Goal: Task Accomplishment & Management: Complete application form

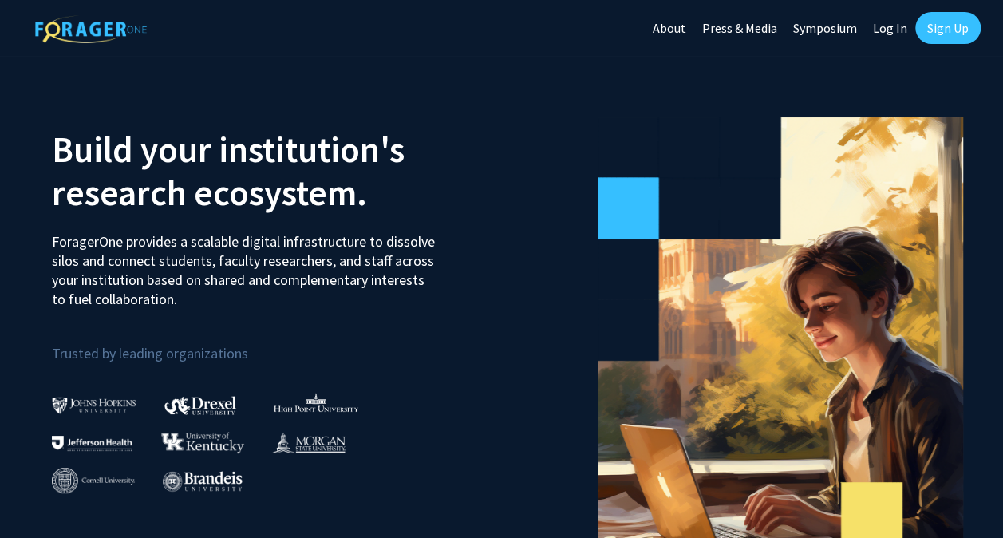
click at [963, 27] on link "Sign Up" at bounding box center [948, 28] width 65 height 32
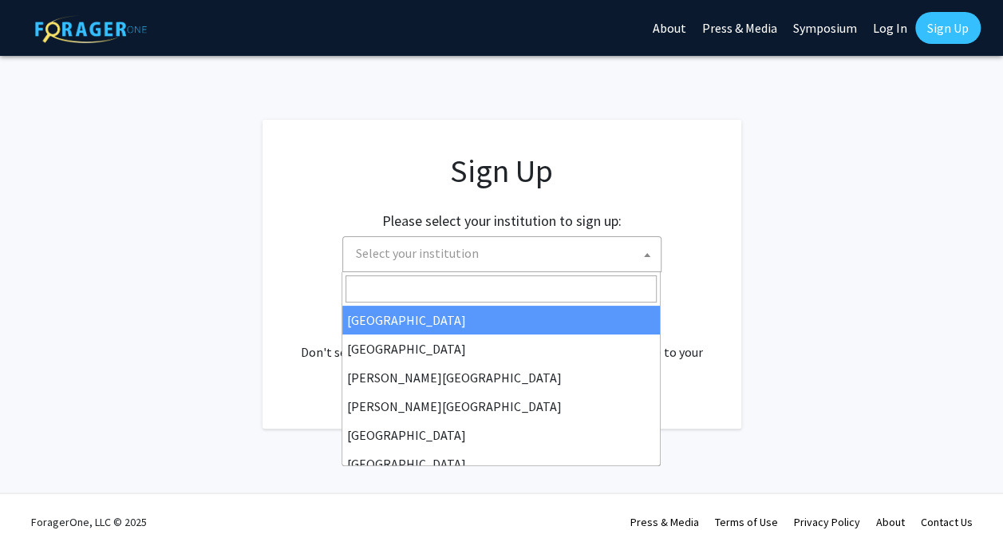
click at [637, 249] on span "Select your institution" at bounding box center [505, 253] width 311 height 33
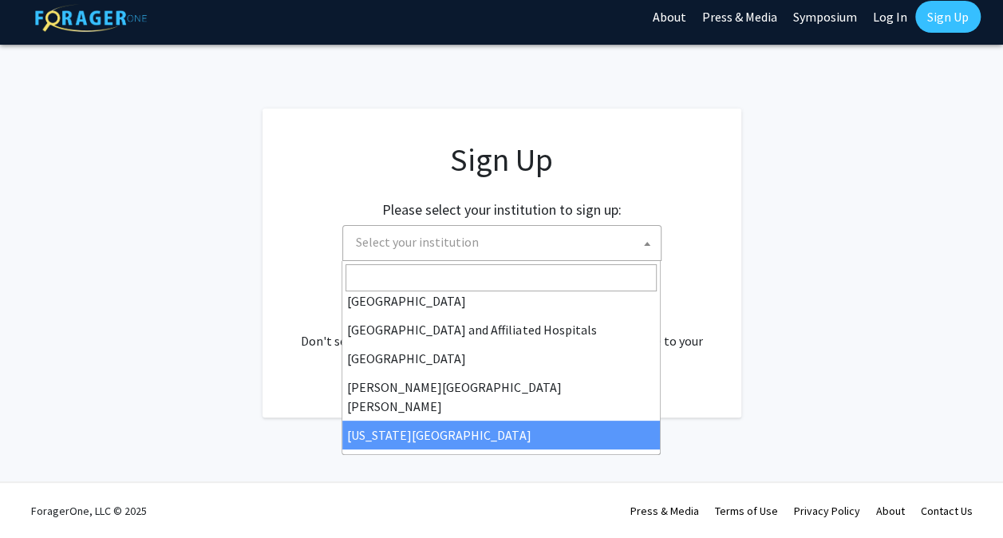
scroll to position [213, 0]
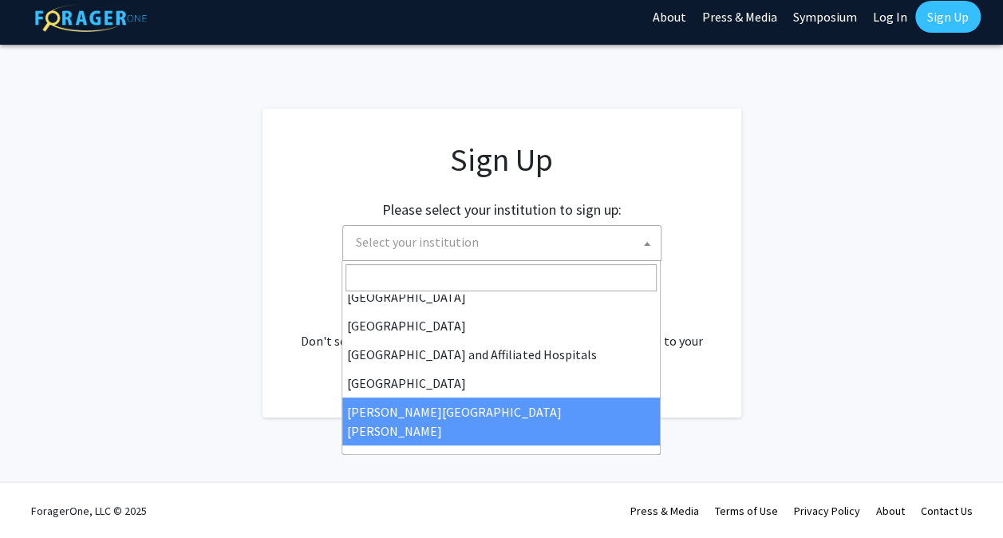
select select "1"
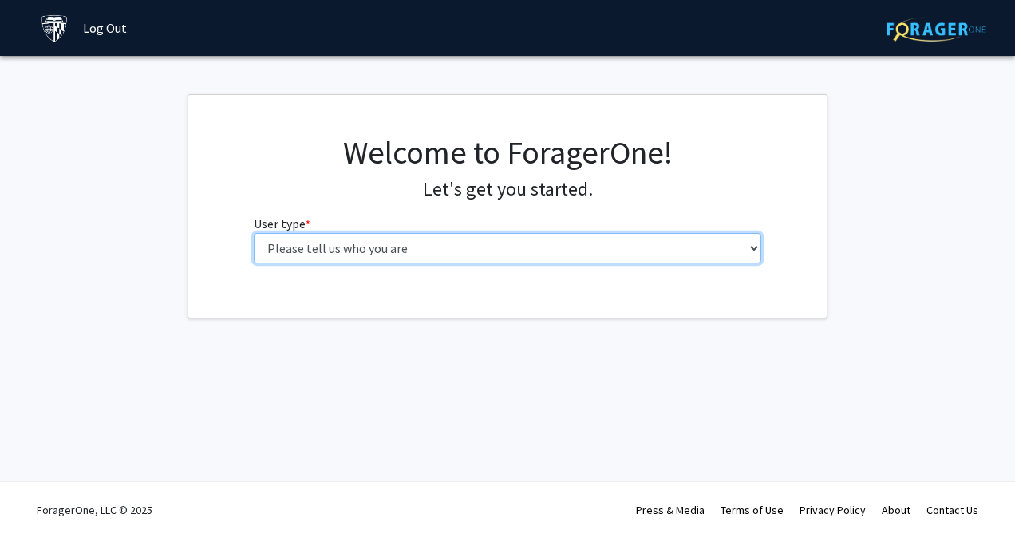
drag, startPoint x: 623, startPoint y: 293, endPoint x: 516, endPoint y: 259, distance: 111.6
click at [516, 259] on select "Please tell us who you are Undergraduate Student Master's Student Doctoral Cand…" at bounding box center [508, 248] width 508 height 30
select select "4: postDoc"
click at [254, 233] on select "Please tell us who you are Undergraduate Student Master's Student Doctoral Cand…" at bounding box center [508, 248] width 508 height 30
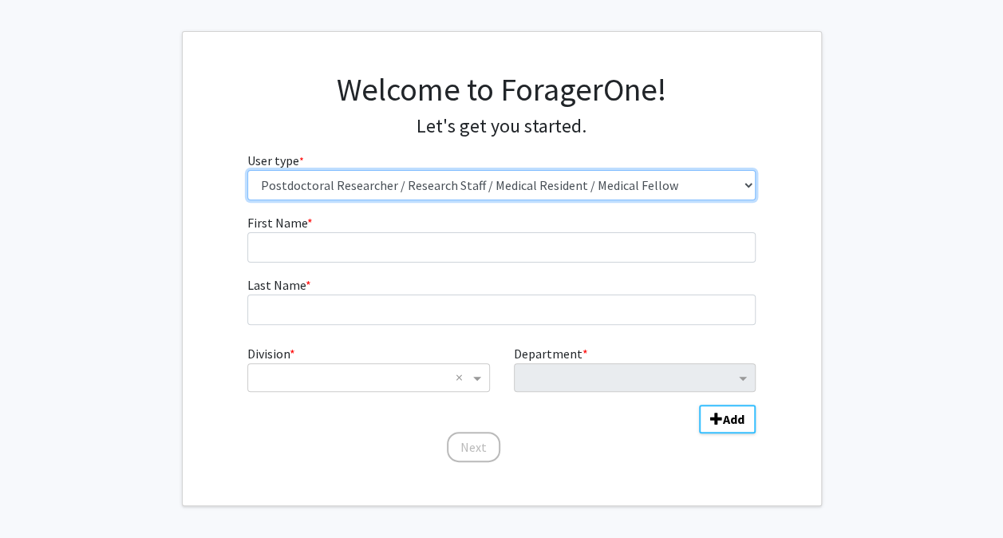
scroll to position [61, 0]
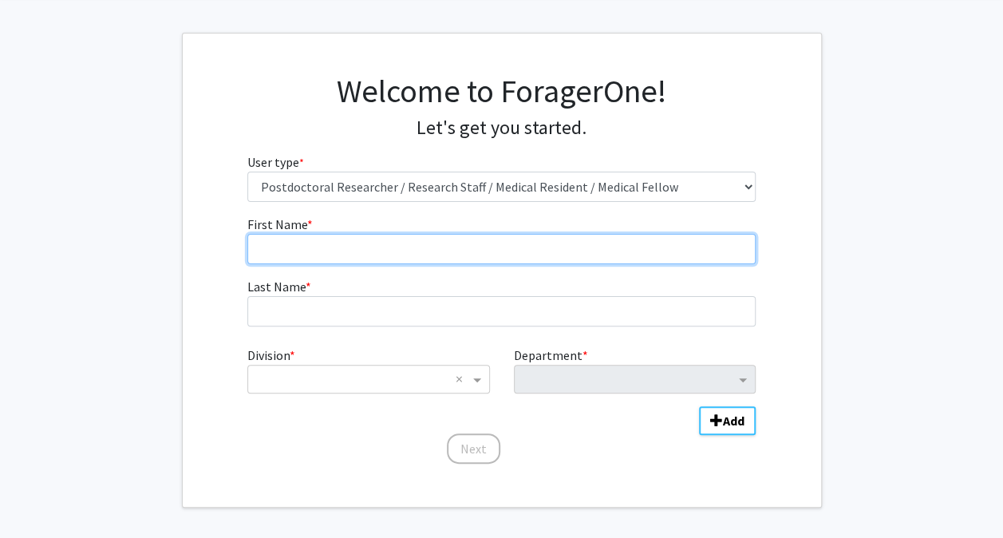
click at [386, 256] on input "First Name * required" at bounding box center [501, 249] width 508 height 30
type input "Ama"
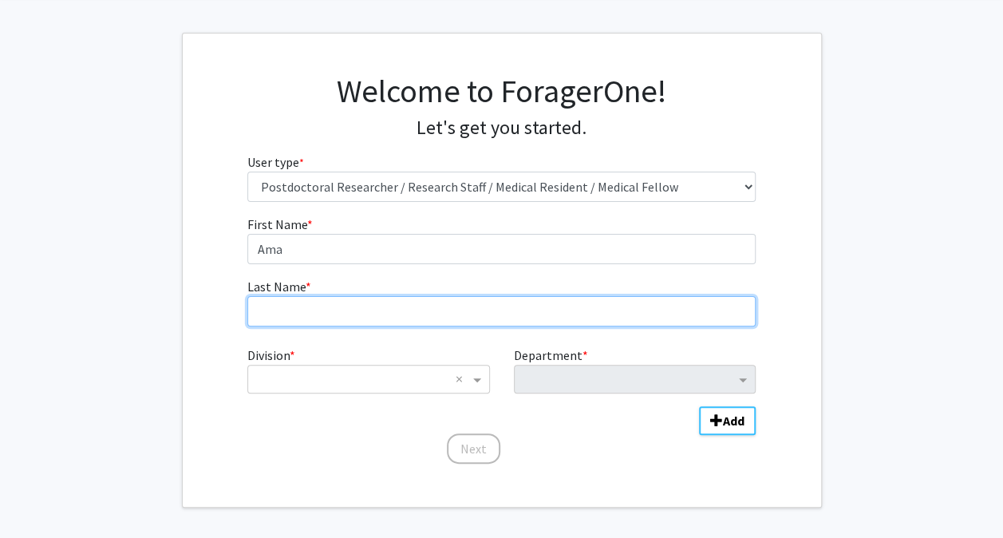
type input "Apenteng"
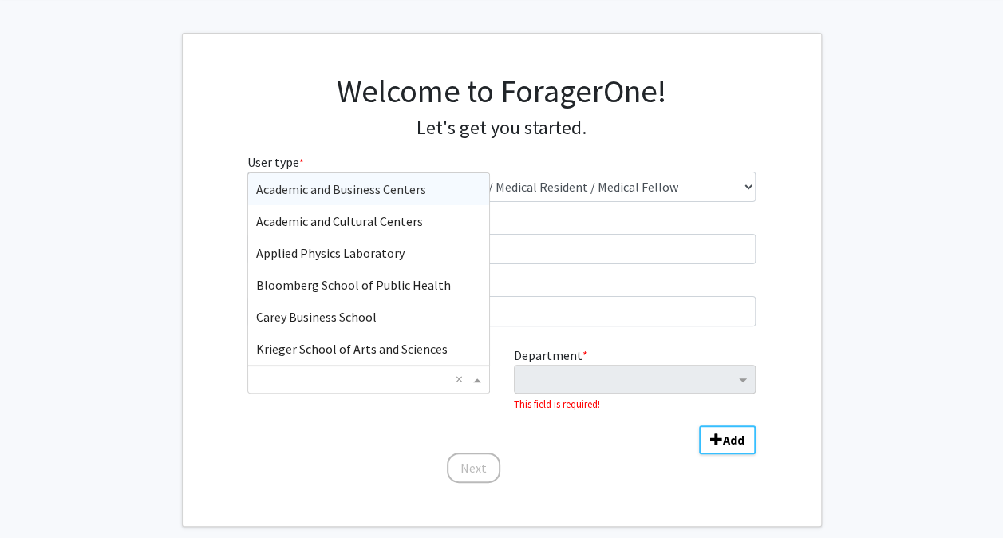
click at [404, 384] on input "Division" at bounding box center [352, 379] width 192 height 19
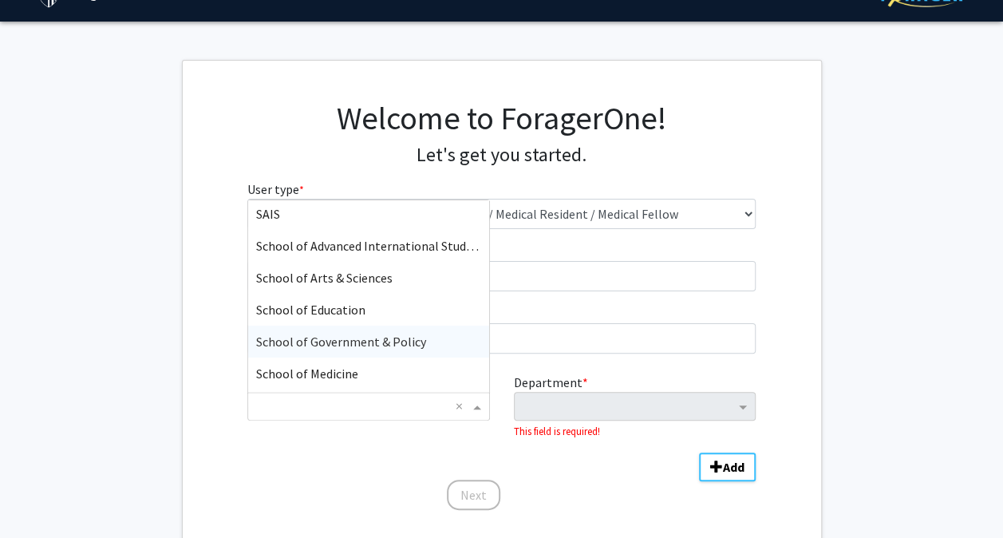
scroll to position [344, 0]
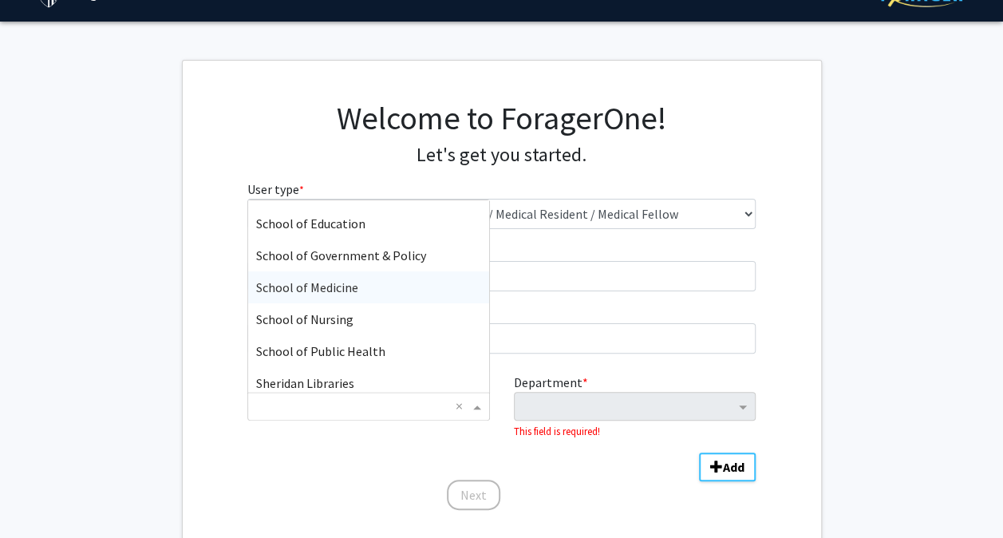
click at [338, 289] on span "School of Medicine" at bounding box center [307, 287] width 102 height 16
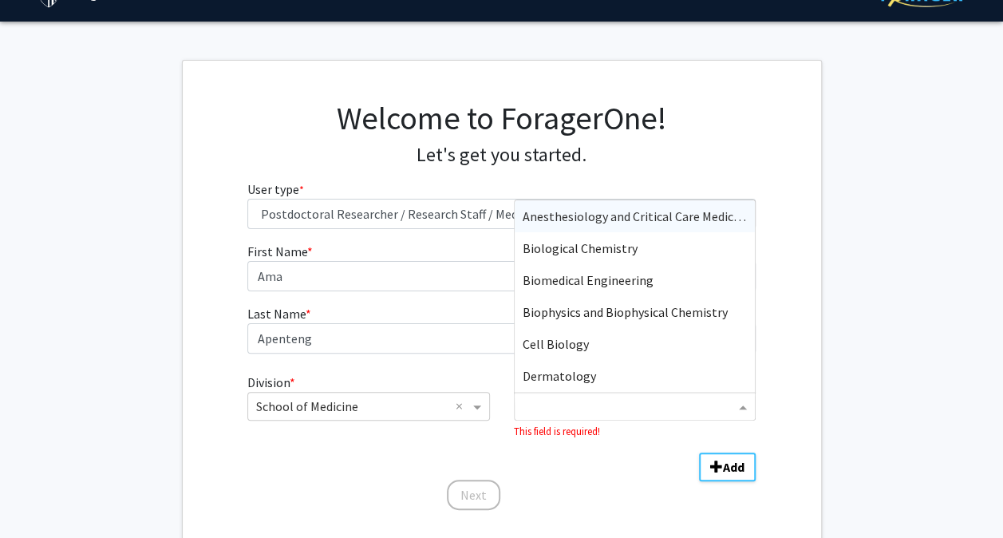
click at [554, 415] on input "Department" at bounding box center [629, 407] width 212 height 19
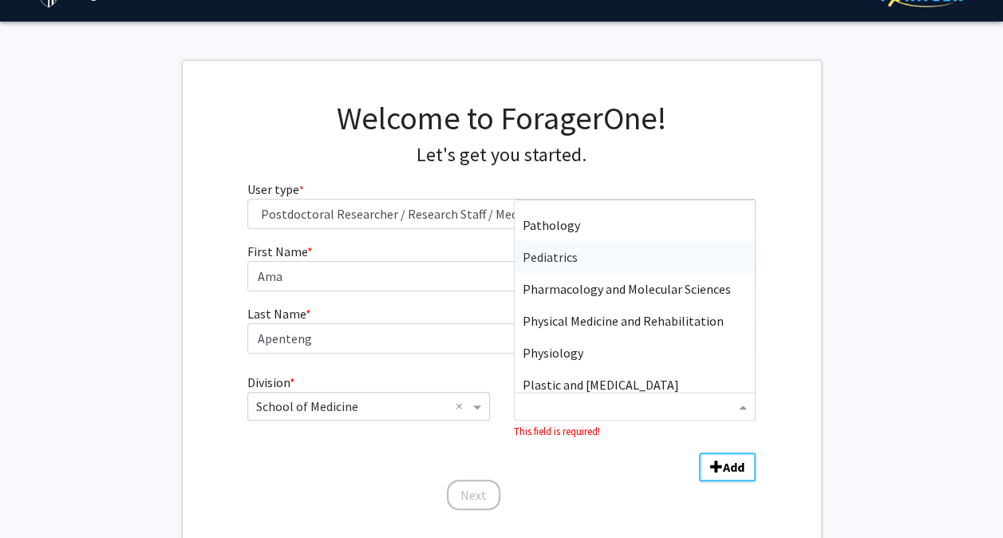
scroll to position [599, 0]
click at [560, 249] on span "Pediatrics" at bounding box center [550, 256] width 55 height 16
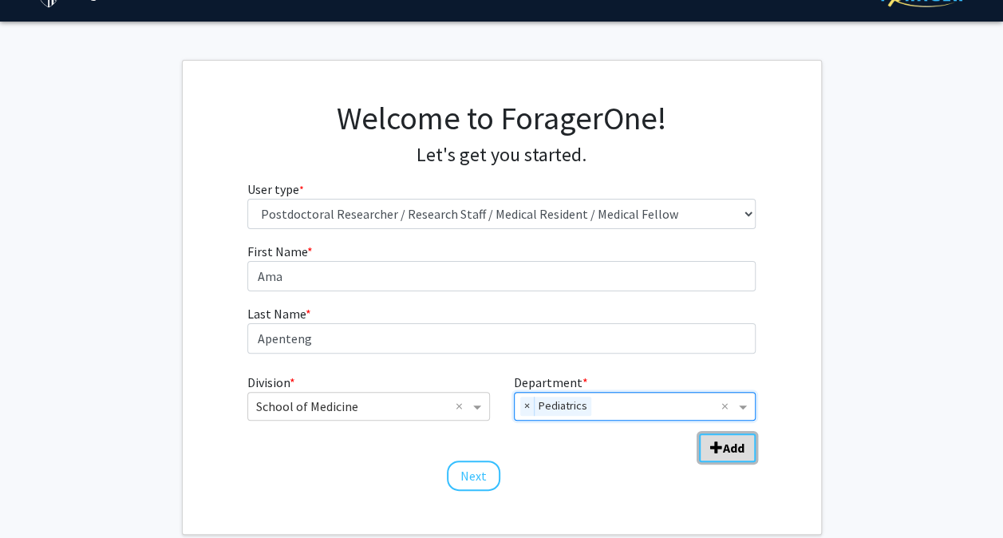
click at [728, 449] on b "Add" at bounding box center [734, 448] width 22 height 16
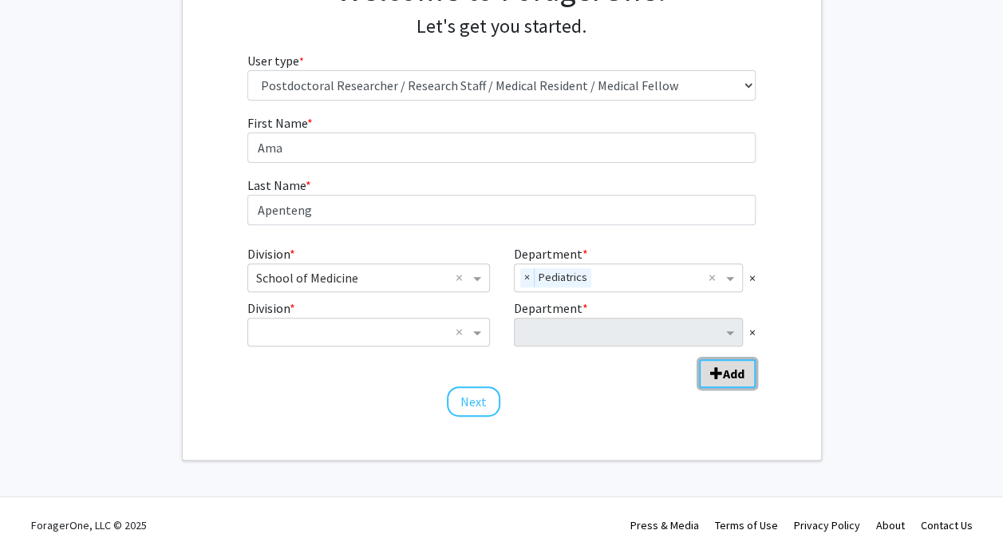
scroll to position [164, 0]
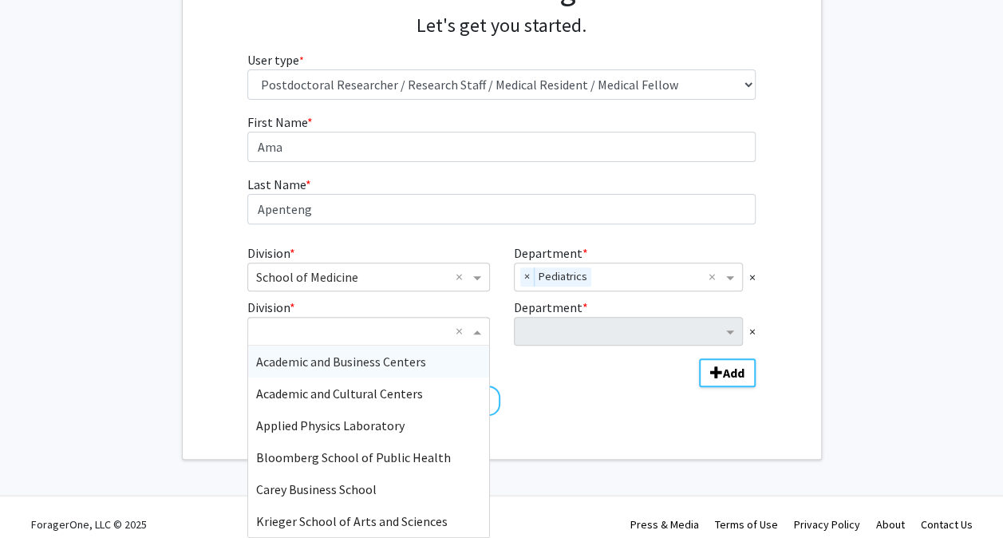
click at [473, 335] on span "Division" at bounding box center [479, 331] width 20 height 19
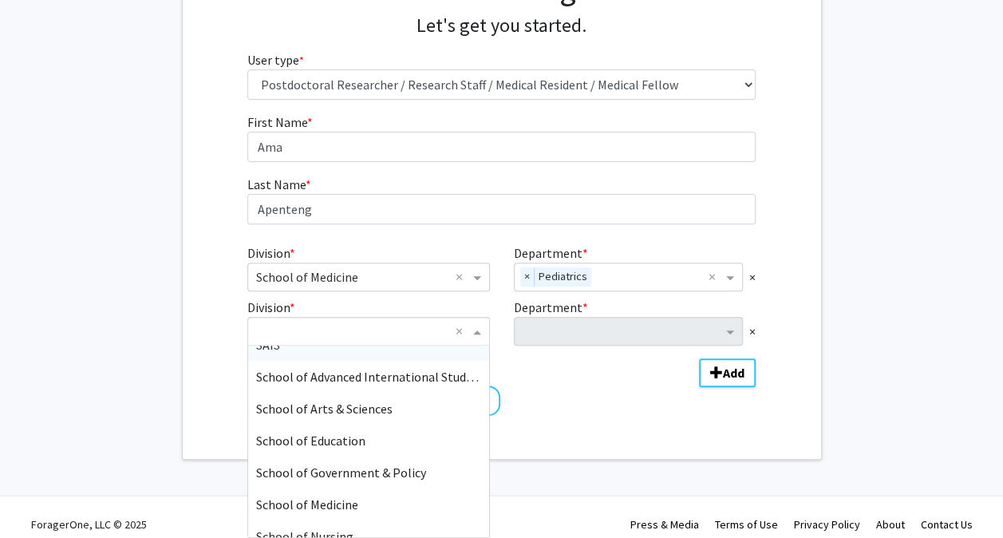
scroll to position [270, 0]
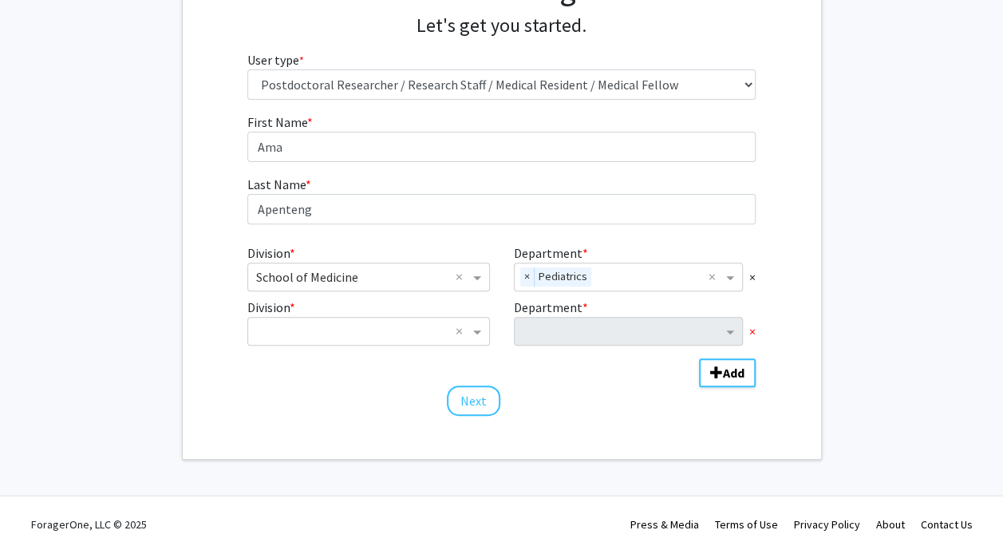
click at [754, 330] on span "×" at bounding box center [753, 331] width 6 height 19
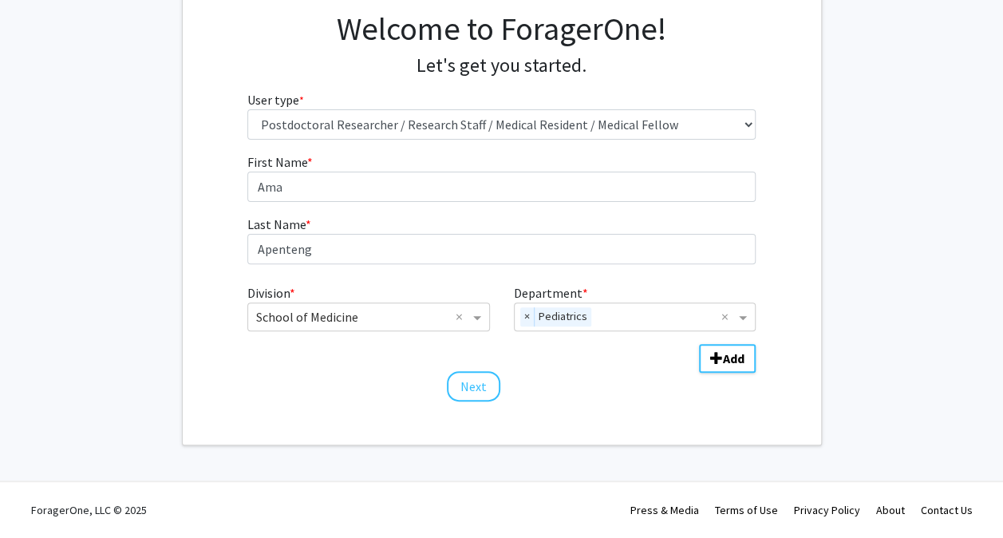
scroll to position [123, 0]
click at [455, 382] on button "Next" at bounding box center [473, 387] width 53 height 30
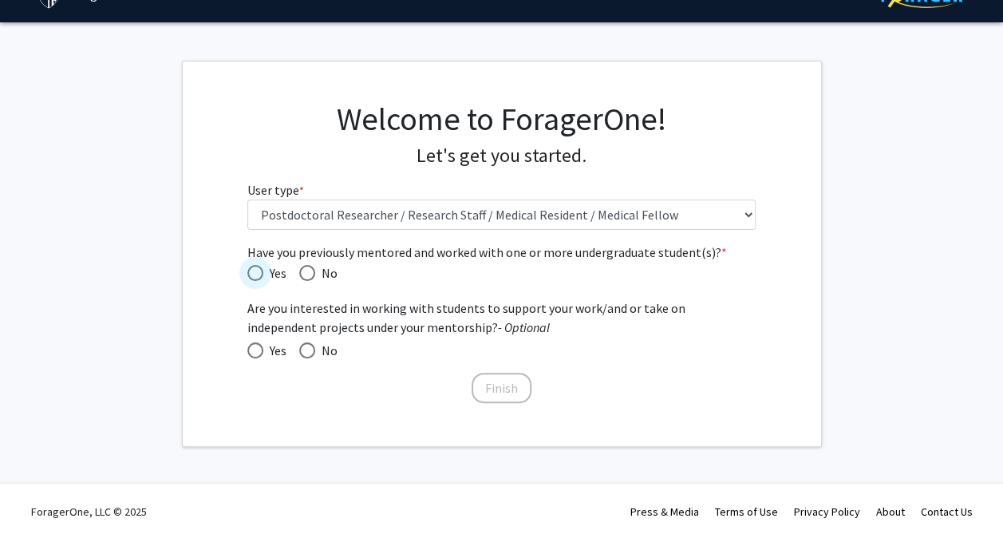
click at [267, 275] on span "Yes" at bounding box center [274, 272] width 23 height 19
click at [263, 275] on input "Yes" at bounding box center [255, 273] width 16 height 16
radio input "true"
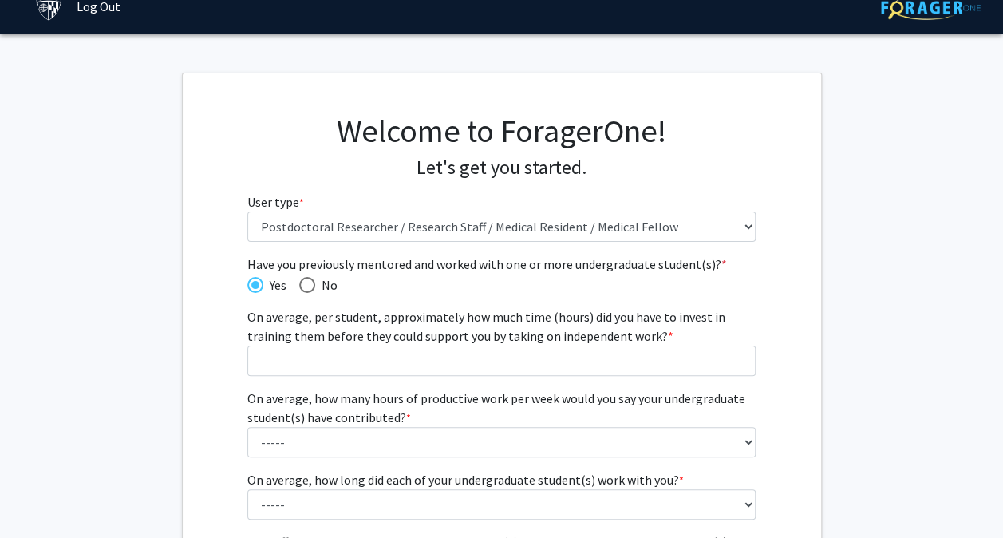
scroll to position [0, 0]
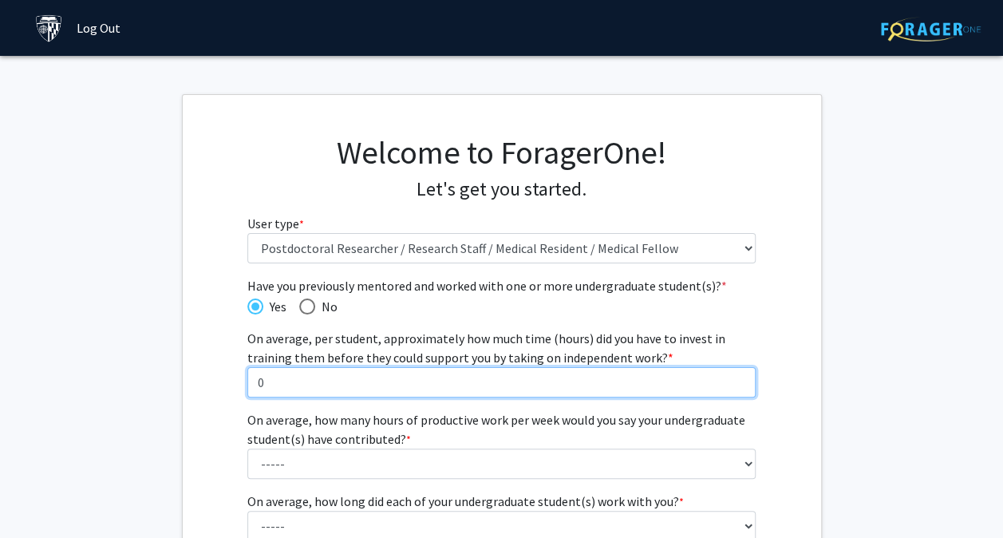
click at [737, 383] on input "0" at bounding box center [501, 382] width 508 height 30
click at [738, 378] on input "1" at bounding box center [501, 382] width 508 height 30
click at [738, 378] on input "2" at bounding box center [501, 382] width 508 height 30
click at [738, 378] on input "3" at bounding box center [501, 382] width 508 height 30
click at [738, 378] on input "4" at bounding box center [501, 382] width 508 height 30
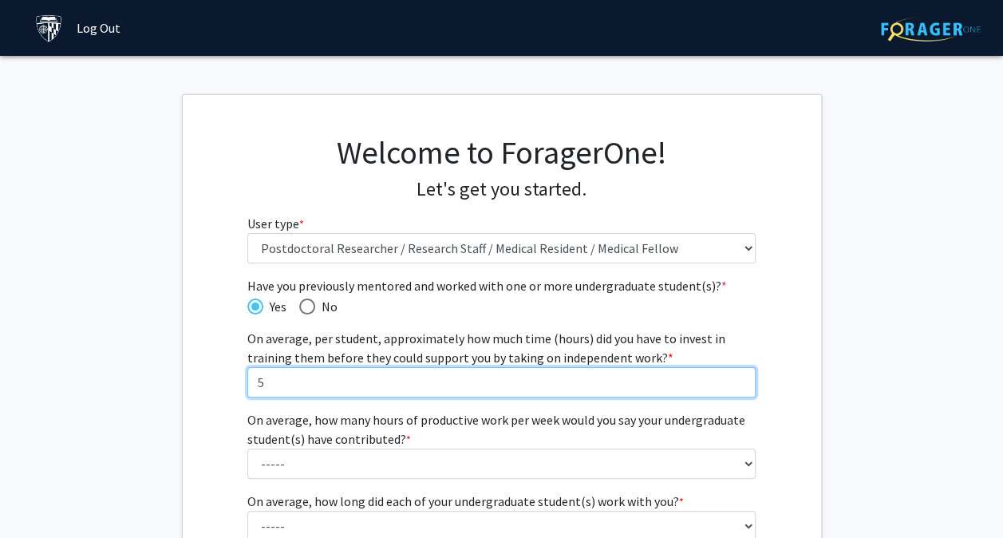
click at [738, 378] on input "5" at bounding box center [501, 382] width 508 height 30
type input "6"
click at [738, 378] on input "6" at bounding box center [501, 382] width 508 height 30
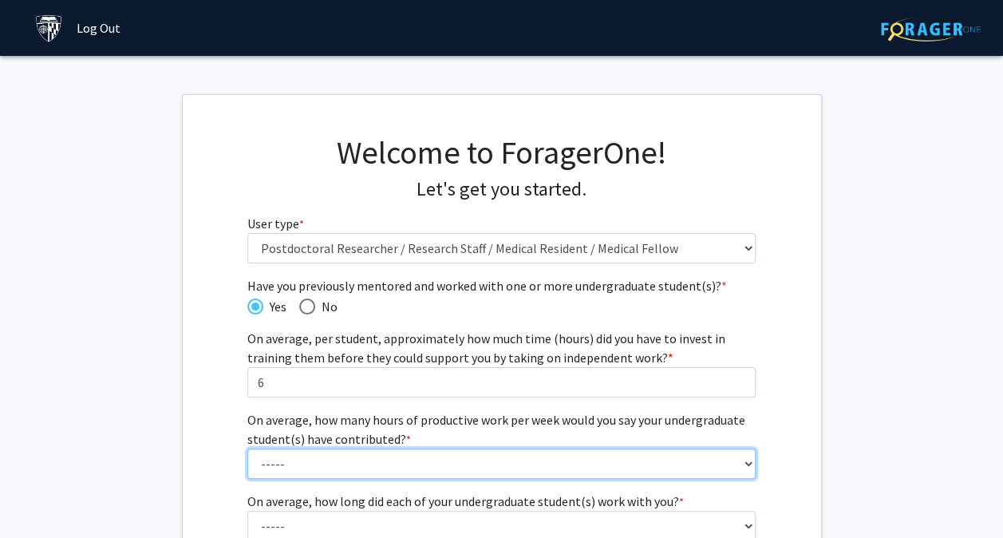
click at [746, 463] on select "----- 1 - 5 hours 6 - 10 hours 11 - 15 hours 16 - 20 hours 21 - 30 hours 31 - 4…" at bounding box center [501, 464] width 508 height 30
select select "2: 6 - 10 hours"
click at [247, 449] on select "----- 1 - 5 hours 6 - 10 hours 11 - 15 hours 16 - 20 hours 21 - 30 hours 31 - 4…" at bounding box center [501, 464] width 508 height 30
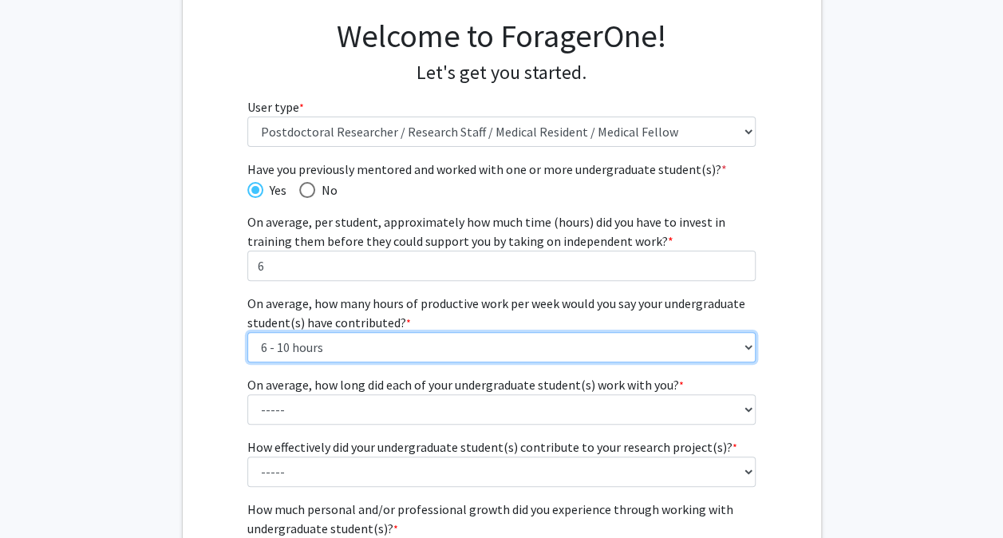
scroll to position [126, 0]
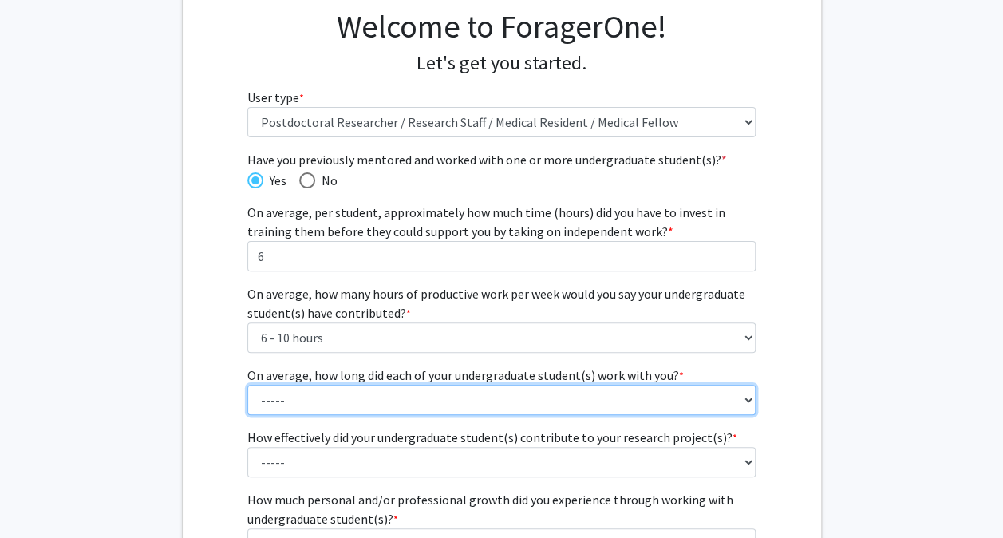
click at [742, 395] on select "----- 1 - 3 months 3 - 6 months 6 months - 1 year 1 - 2 years 2 - 3 years 3 - 4…" at bounding box center [501, 400] width 508 height 30
select select "3: 6 months - 1 year"
click at [247, 385] on select "----- 1 - 3 months 3 - 6 months 6 months - 1 year 1 - 2 years 2 - 3 years 3 - 4…" at bounding box center [501, 400] width 508 height 30
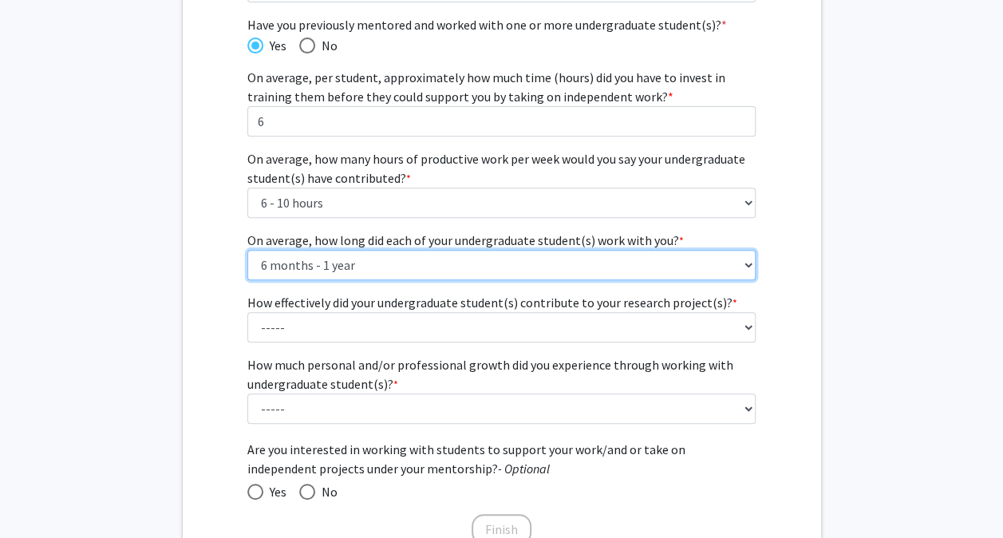
scroll to position [260, 0]
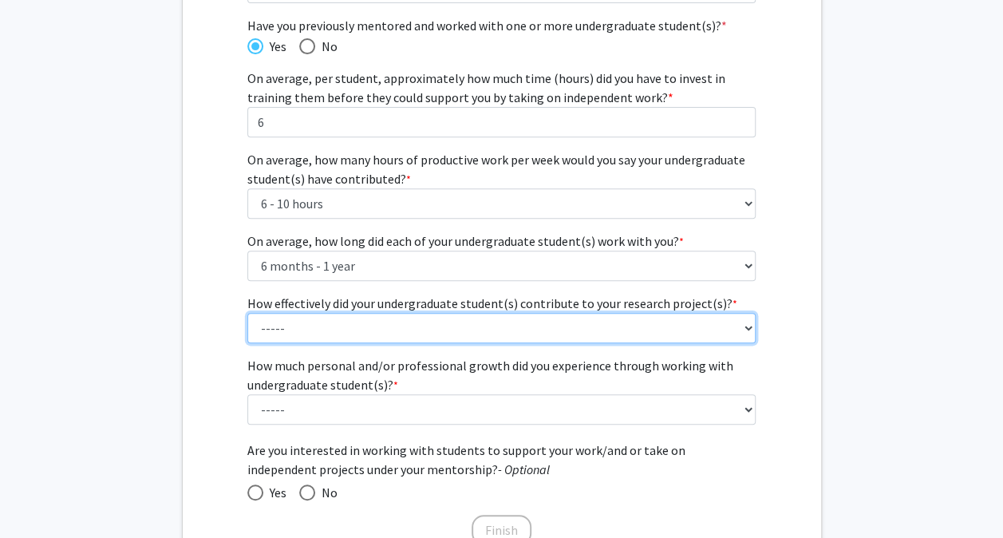
click at [738, 334] on select "----- 1 (Minimally) 2 3 (Moderately) 4 5 (Significantly)" at bounding box center [501, 328] width 508 height 30
select select "5: 5"
click at [247, 313] on select "----- 1 (Minimally) 2 3 (Moderately) 4 5 (Significantly)" at bounding box center [501, 328] width 508 height 30
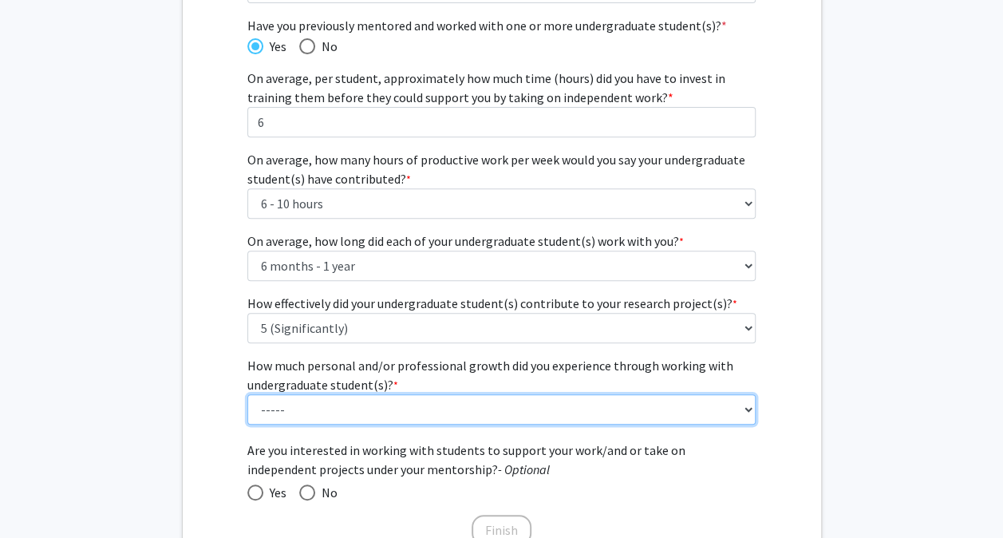
click at [754, 404] on select "----- 1 (Minimal) 2 3 (Moderate) 4 5 (Significant)" at bounding box center [501, 409] width 508 height 30
select select "5: 5"
click at [247, 394] on select "----- 1 (Minimal) 2 3 (Moderate) 4 5 (Significant)" at bounding box center [501, 409] width 508 height 30
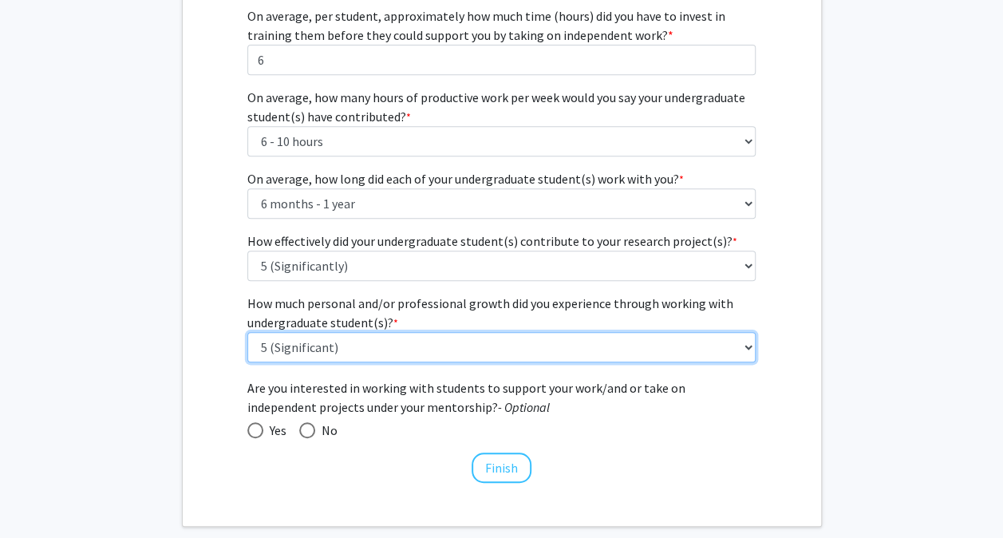
scroll to position [326, 0]
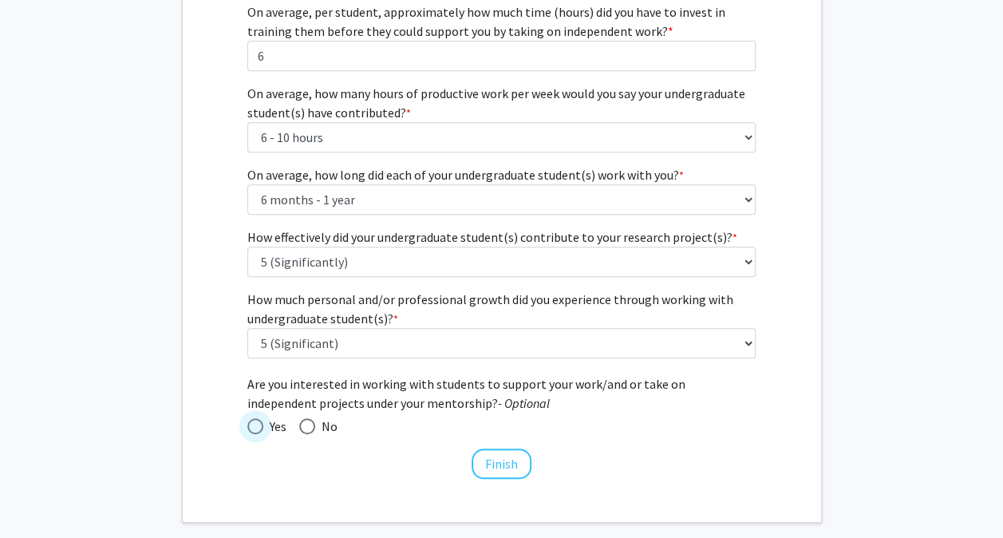
click at [260, 421] on span at bounding box center [255, 426] width 16 height 16
click at [260, 421] on input "Yes" at bounding box center [255, 426] width 16 height 16
radio input "true"
click at [504, 458] on button "Finish" at bounding box center [502, 464] width 60 height 30
